Goal: Find specific page/section: Find specific page/section

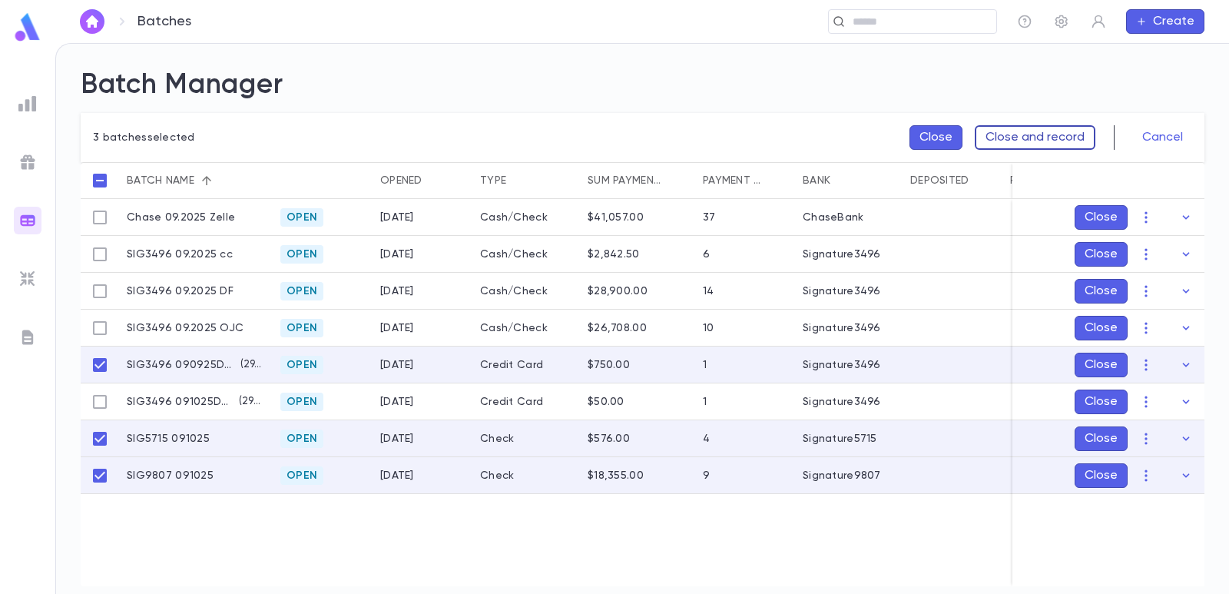
click at [1030, 137] on button "Close and record" at bounding box center [1035, 137] width 121 height 25
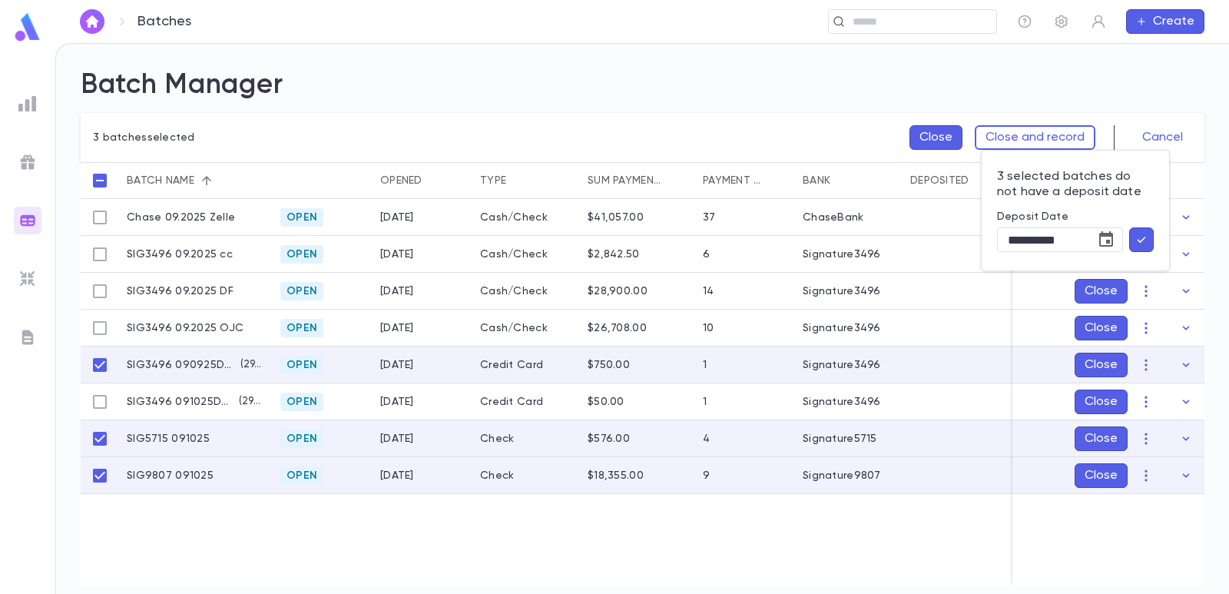
click at [1140, 240] on icon "button" at bounding box center [1141, 239] width 14 height 15
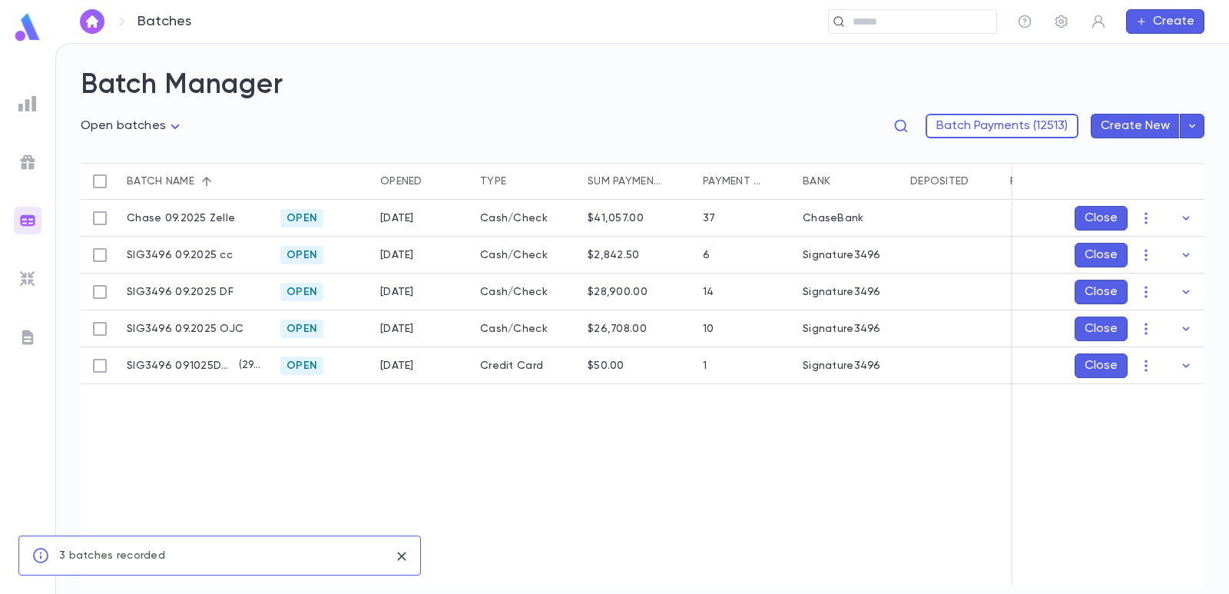
click at [439, 91] on h2 "Batch Manager" at bounding box center [643, 85] width 1124 height 34
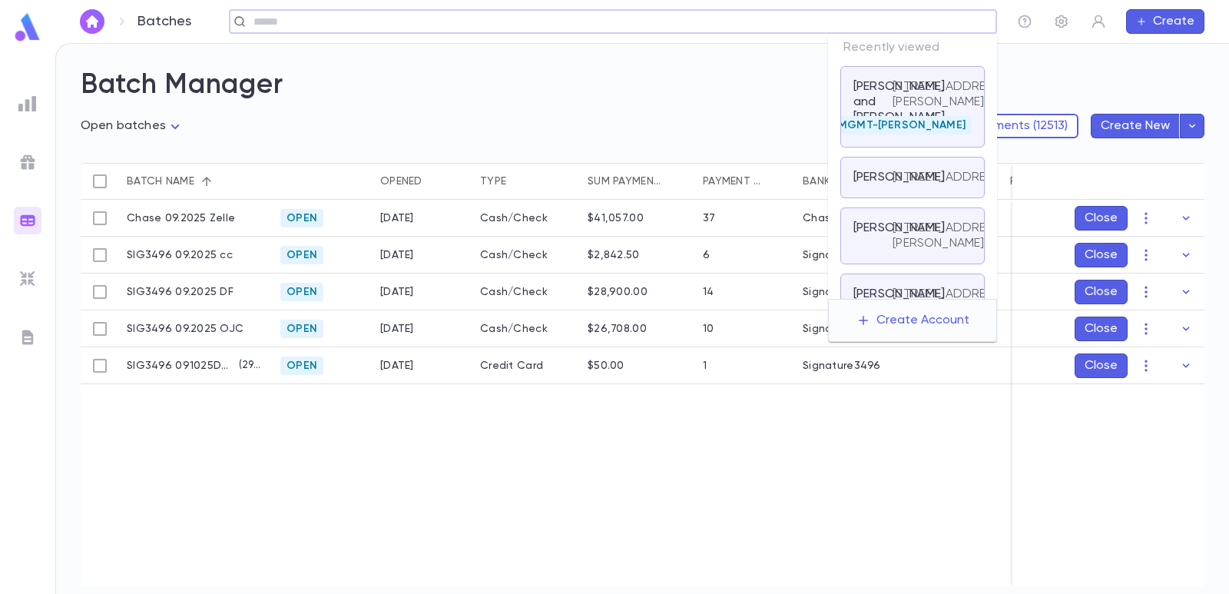
click at [876, 18] on input "text" at bounding box center [608, 22] width 718 height 15
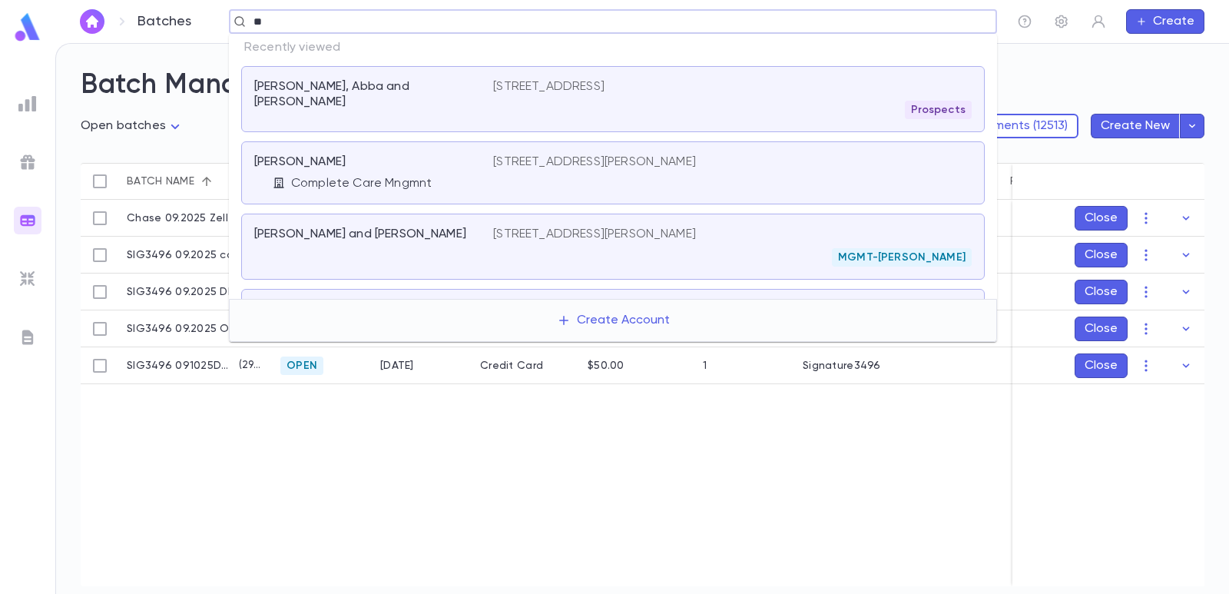
type input "*"
type input "**********"
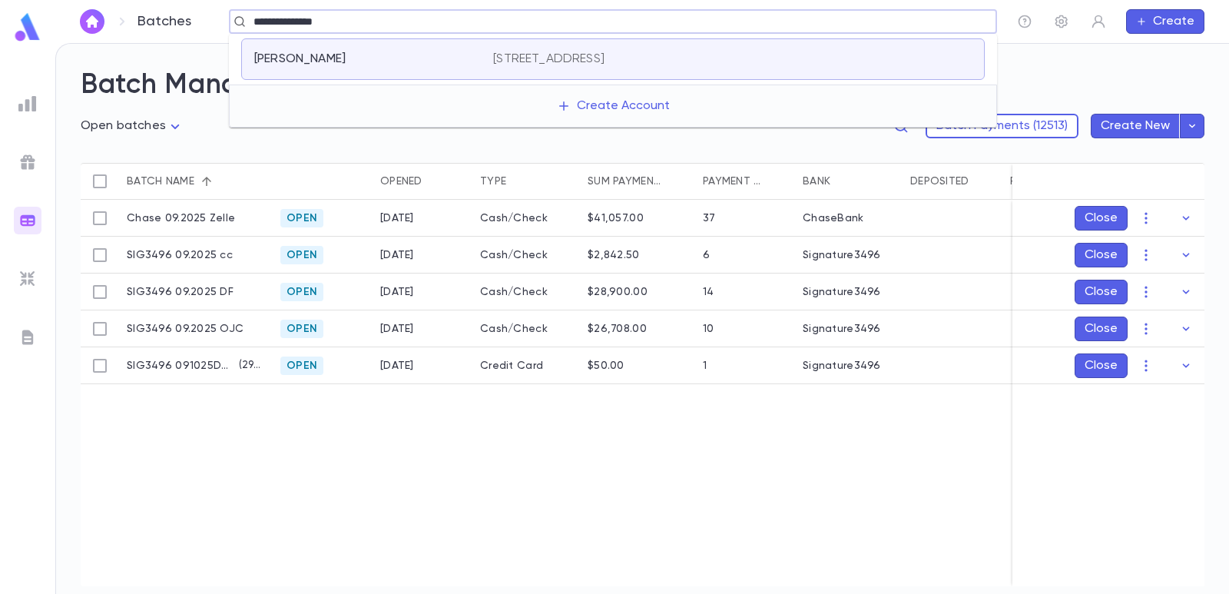
click at [338, 56] on p "[PERSON_NAME]" at bounding box center [299, 58] width 91 height 15
